Goal: Complete application form: Complete application form

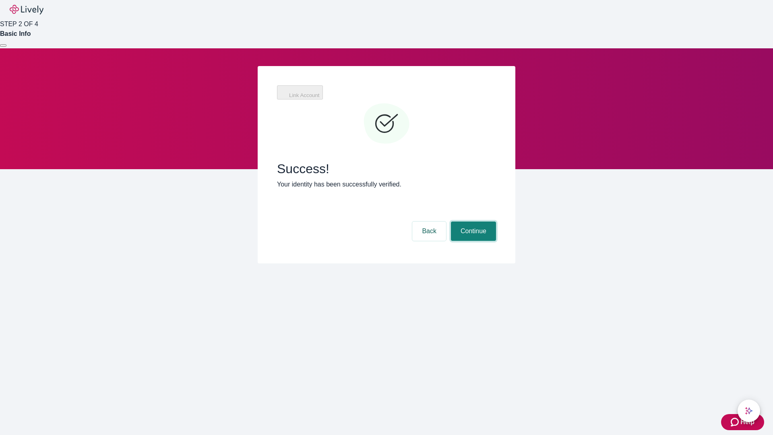
click at [472, 222] on button "Continue" at bounding box center [473, 231] width 45 height 19
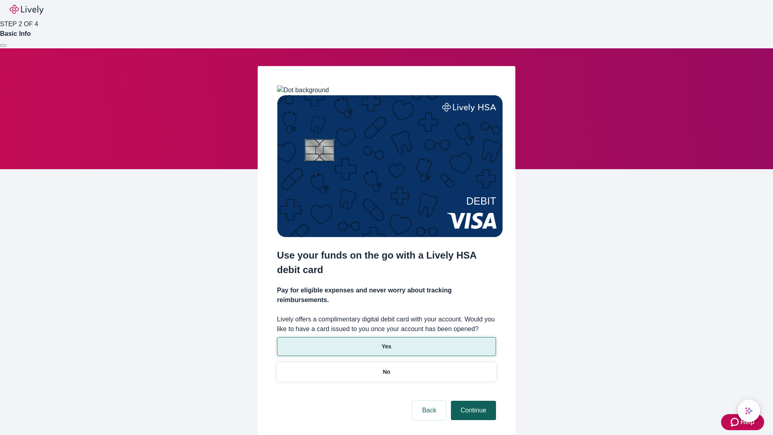
click at [386, 368] on p "No" at bounding box center [387, 372] width 8 height 8
click at [472, 401] on button "Continue" at bounding box center [473, 410] width 45 height 19
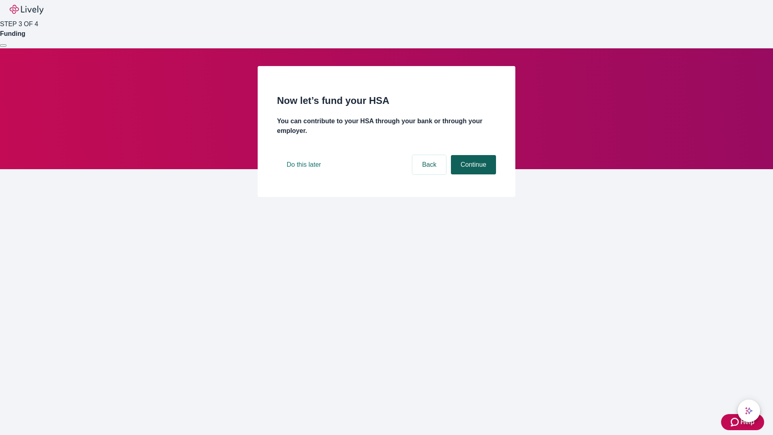
click at [472, 174] on button "Continue" at bounding box center [473, 164] width 45 height 19
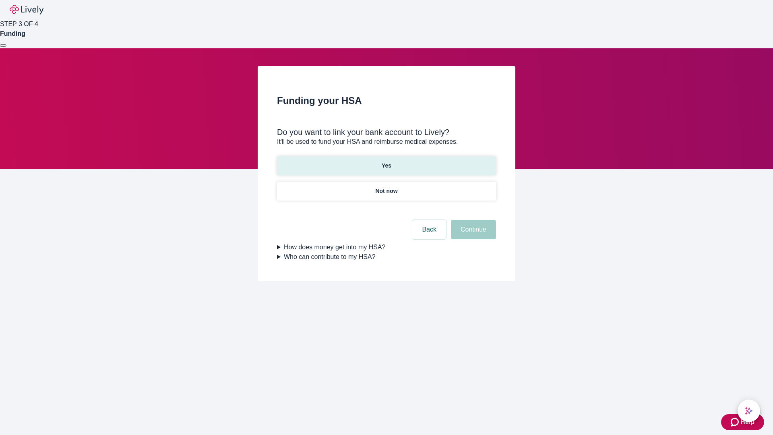
click at [386, 162] on p "Yes" at bounding box center [387, 166] width 10 height 8
click at [472, 220] on button "Continue" at bounding box center [473, 229] width 45 height 19
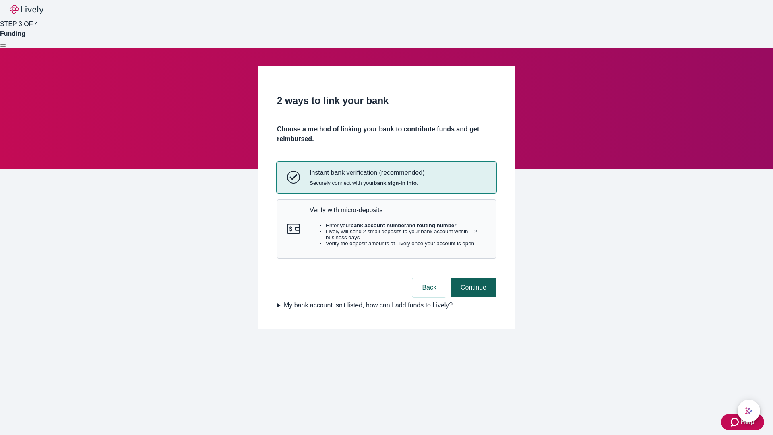
click at [398, 214] on p "Verify with micro-deposits" at bounding box center [398, 210] width 176 height 8
click at [472, 297] on button "Continue" at bounding box center [473, 287] width 45 height 19
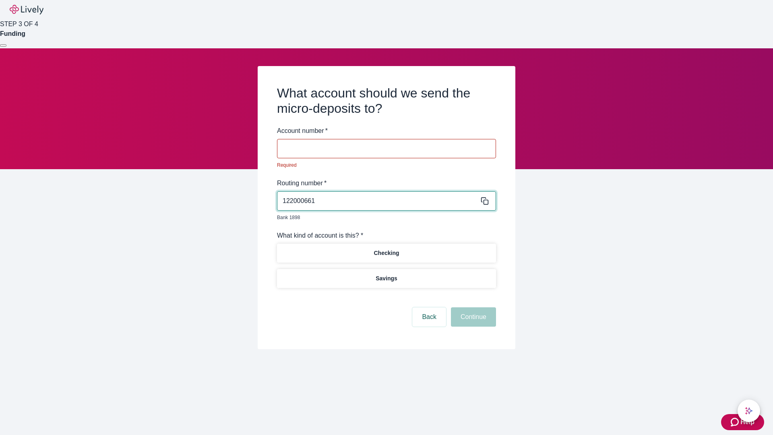
type input "122000661"
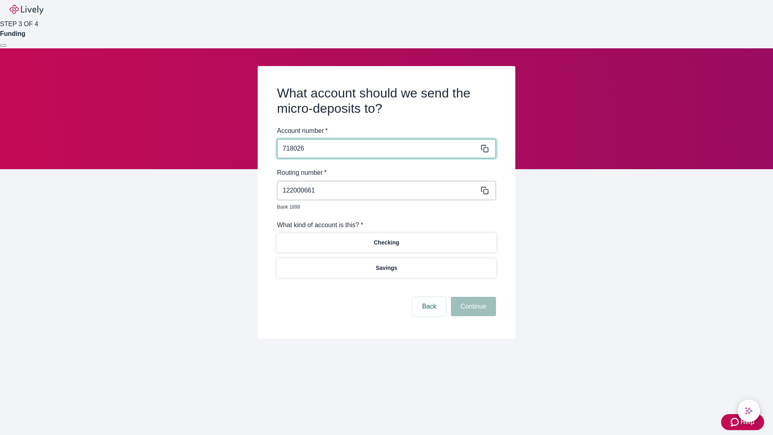
type input "718026"
click at [386, 238] on p "Checking" at bounding box center [386, 242] width 25 height 8
click at [472, 297] on button "Continue" at bounding box center [473, 306] width 45 height 19
